Goal: Check status: Check status

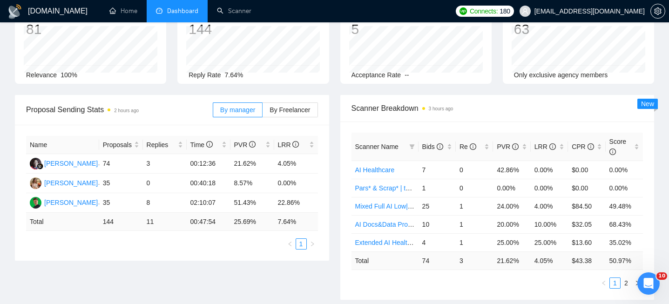
scroll to position [184, 0]
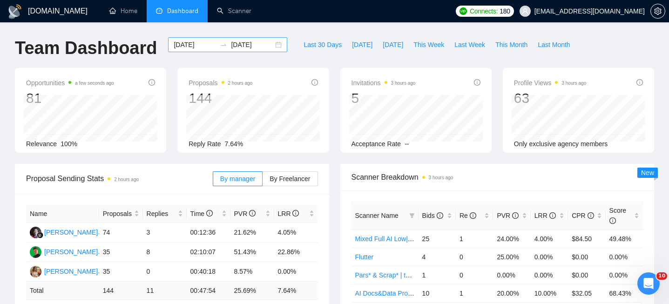
click at [272, 42] on div "[DATE] [DATE]" at bounding box center [227, 44] width 119 height 15
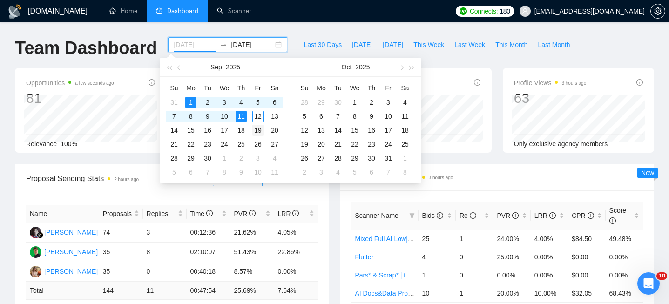
type input "[DATE]"
click at [258, 123] on td "19" at bounding box center [258, 130] width 17 height 14
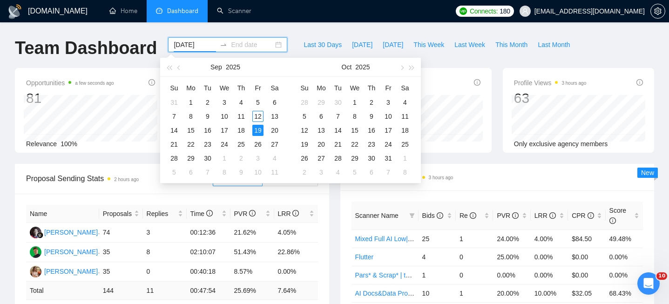
click at [184, 48] on input "[DATE]" at bounding box center [195, 45] width 42 height 10
type input "[DATE]"
click at [244, 116] on div "11" at bounding box center [241, 116] width 11 height 11
type input "[DATE]"
click at [257, 118] on div "12" at bounding box center [257, 116] width 11 height 11
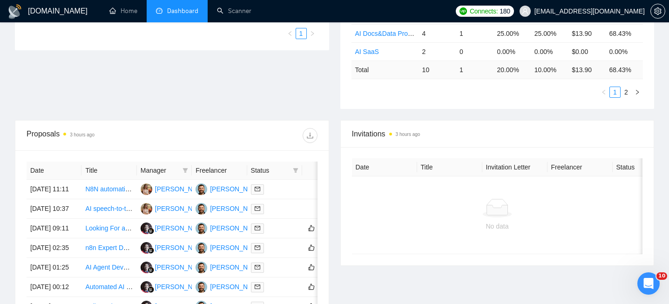
scroll to position [265, 0]
